Goal: Transaction & Acquisition: Subscribe to service/newsletter

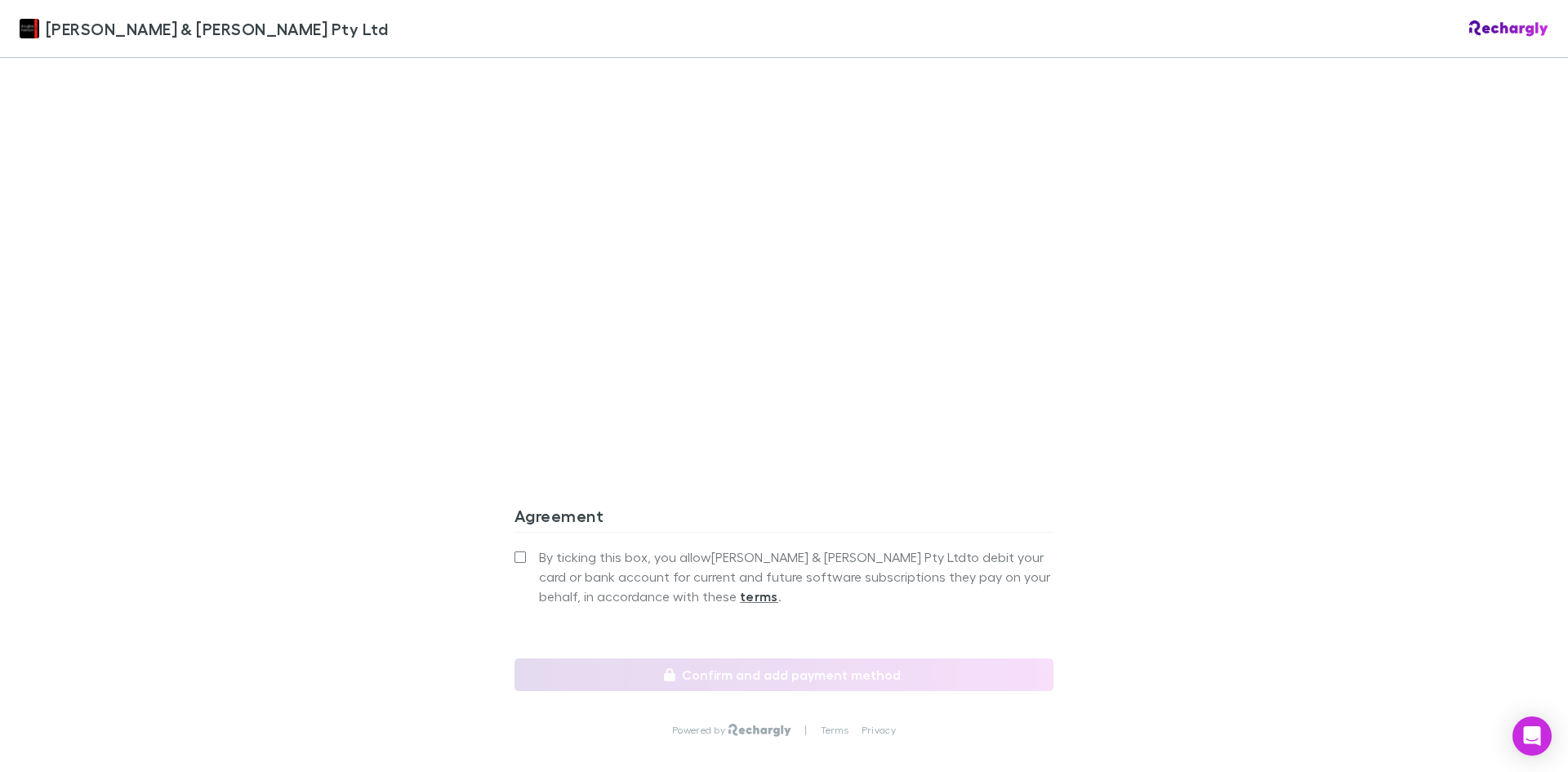
scroll to position [1327, 0]
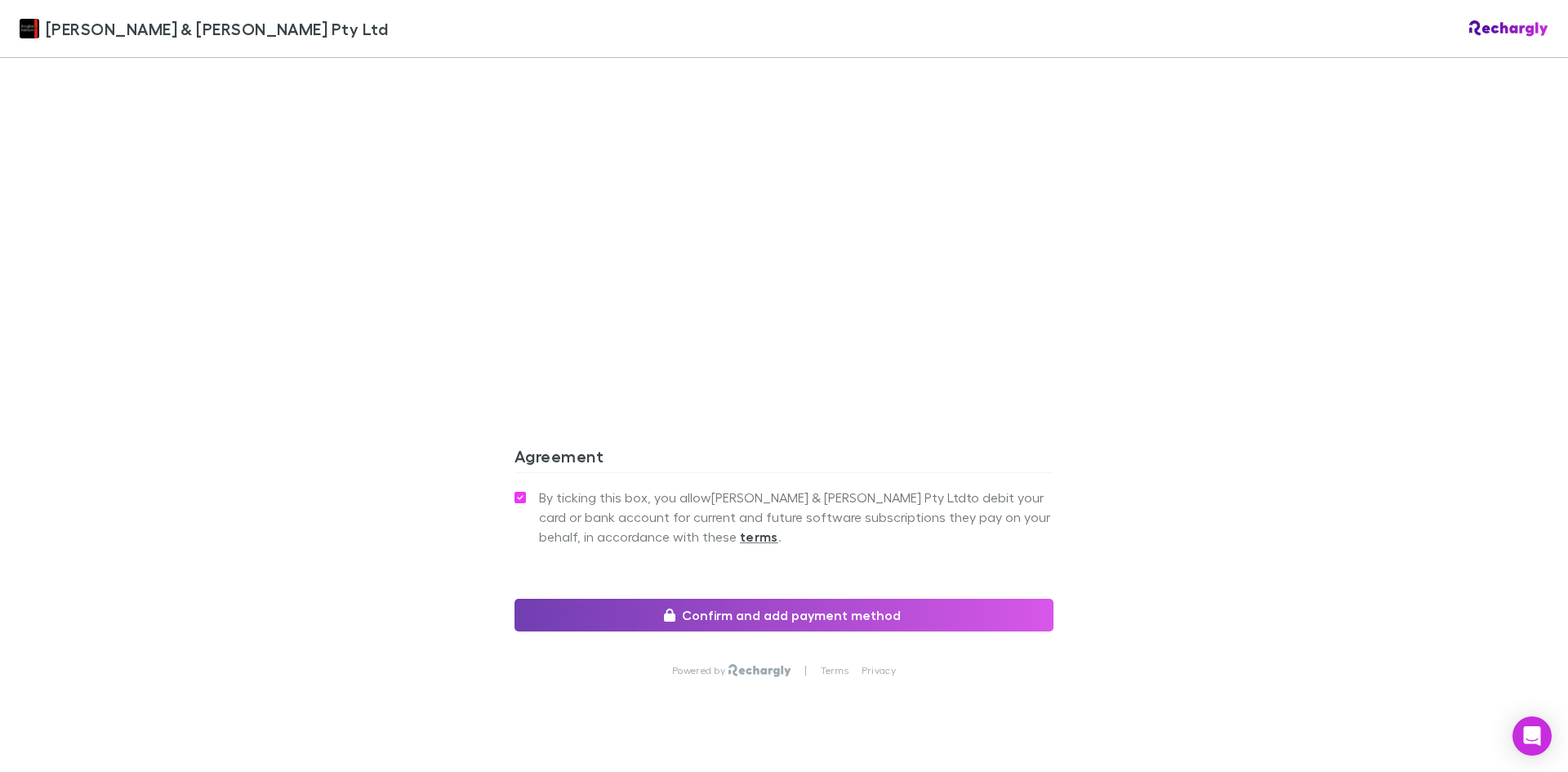
click at [819, 599] on button "Confirm and add payment method" at bounding box center [784, 615] width 539 height 32
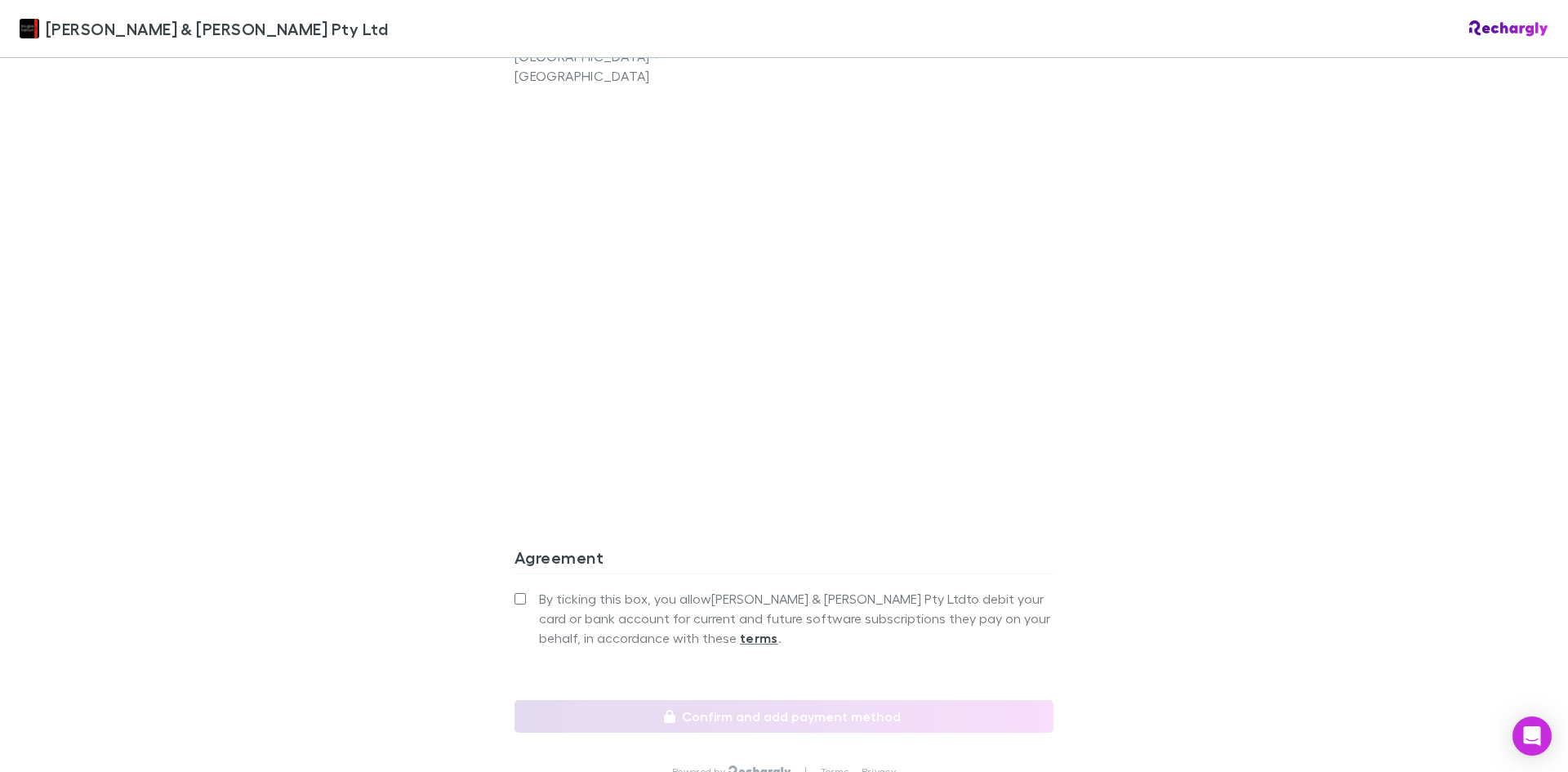
scroll to position [1327, 0]
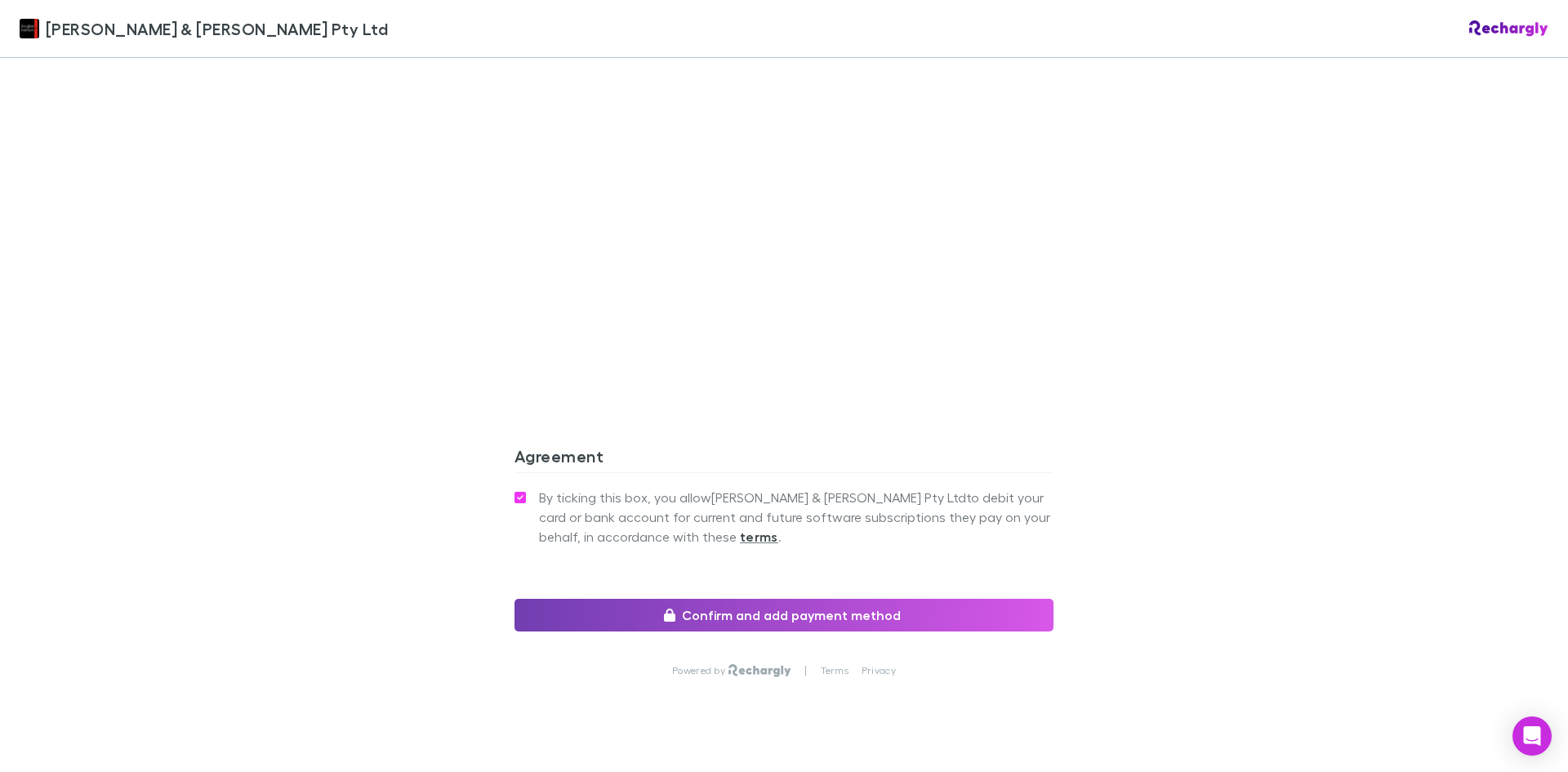
click at [804, 599] on button "Confirm and add payment method" at bounding box center [784, 615] width 539 height 32
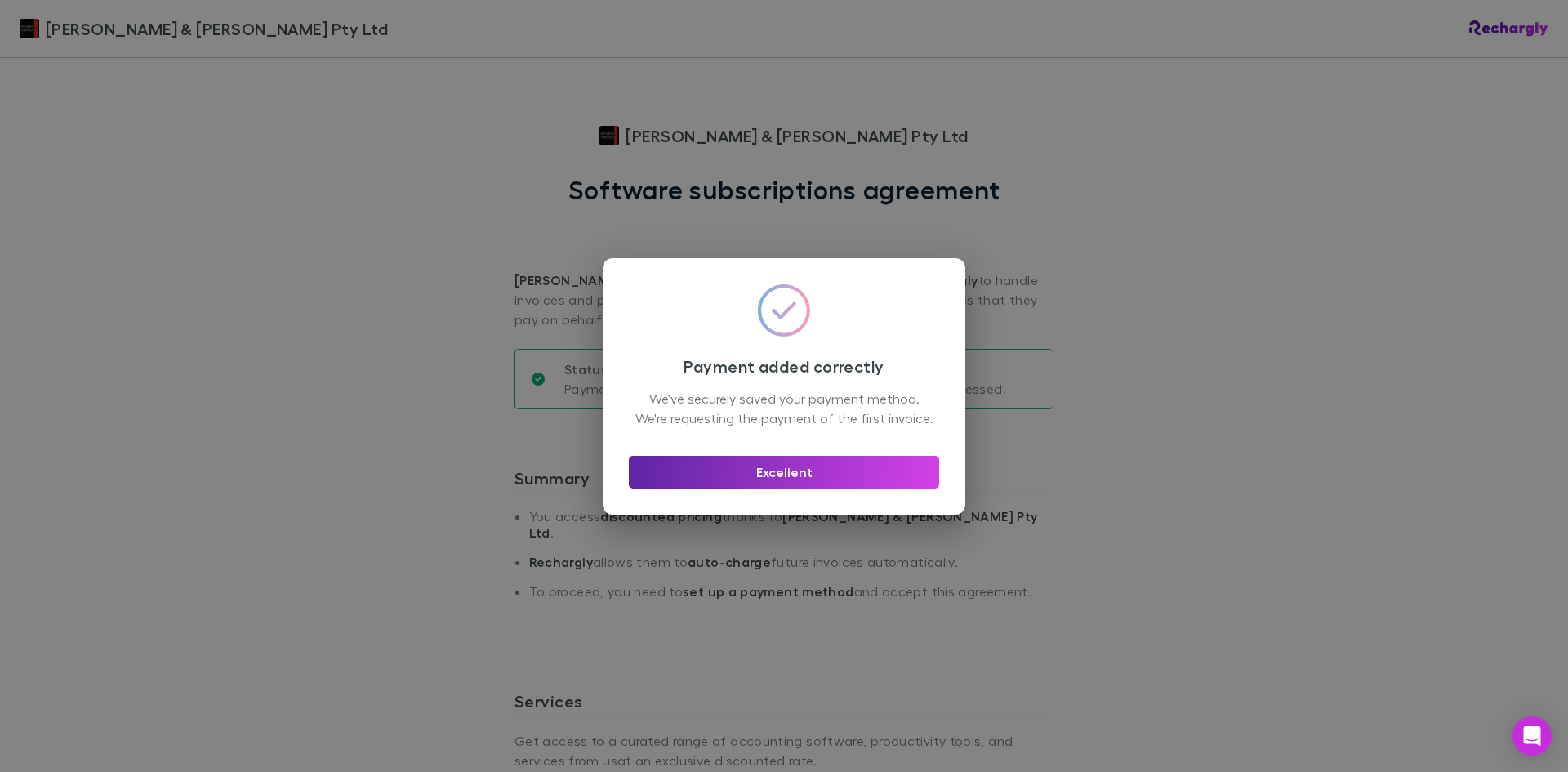
click at [781, 463] on div "Excellent" at bounding box center [784, 465] width 311 height 46
click at [782, 472] on button "Excellent" at bounding box center [784, 472] width 311 height 32
